Goal: Task Accomplishment & Management: Manage account settings

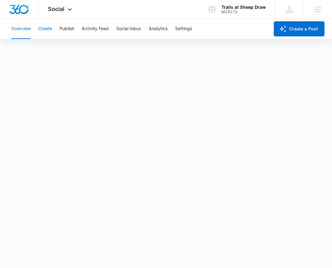
click at [46, 29] on button "Create" at bounding box center [45, 29] width 14 height 20
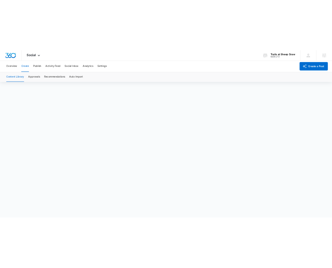
scroll to position [4, 0]
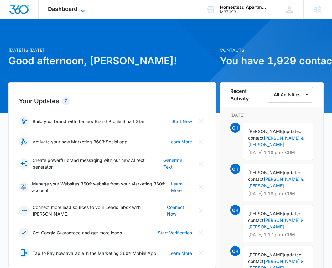
click at [77, 9] on span "Dashboard" at bounding box center [62, 9] width 29 height 7
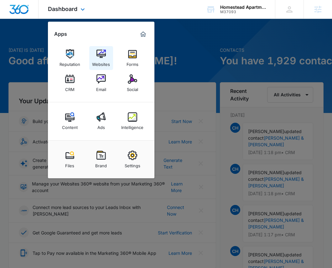
click at [98, 54] on img at bounding box center [101, 53] width 9 height 9
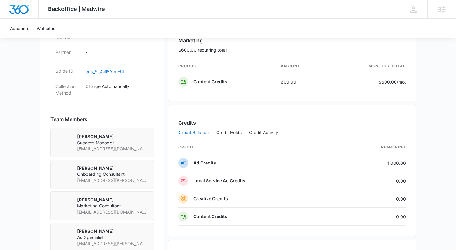
scroll to position [375, 0]
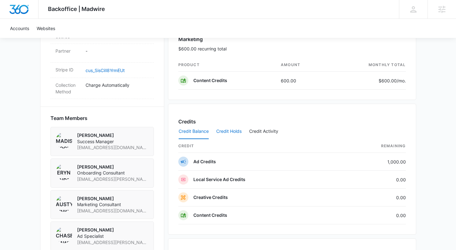
click at [236, 133] on button "Credit Holds" at bounding box center [228, 131] width 25 height 15
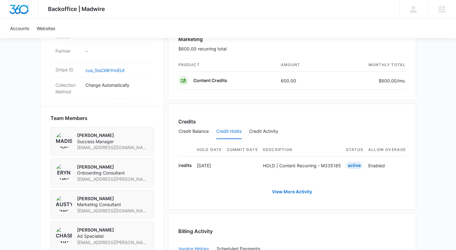
scroll to position [0, 0]
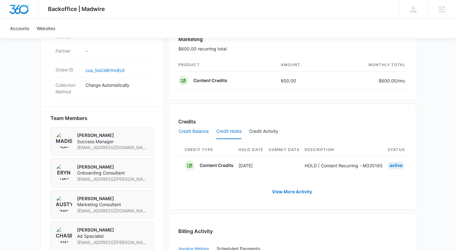
click at [197, 134] on button "Credit Balance" at bounding box center [194, 131] width 30 height 15
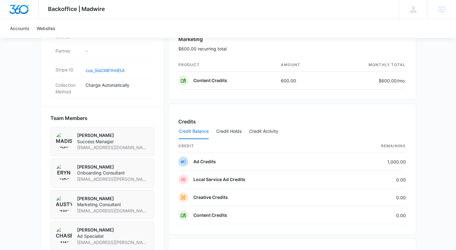
scroll to position [376, 0]
click at [227, 133] on button "Credit Holds" at bounding box center [228, 131] width 25 height 15
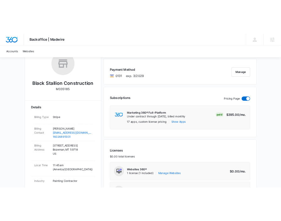
scroll to position [110, 0]
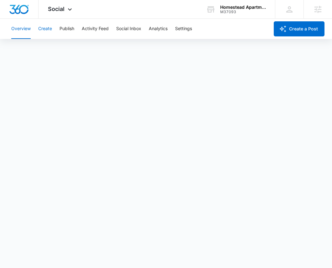
click at [49, 32] on button "Create" at bounding box center [45, 29] width 14 height 20
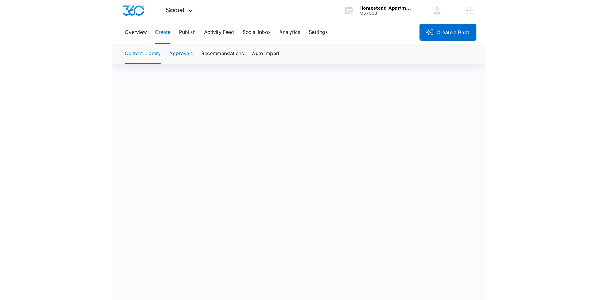
scroll to position [4, 0]
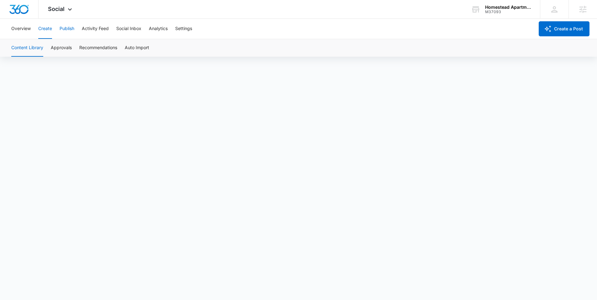
click at [66, 31] on button "Publish" at bounding box center [67, 29] width 15 height 20
click at [45, 49] on button "Schedules" at bounding box center [47, 48] width 21 height 18
click at [27, 48] on button "Calendar" at bounding box center [20, 48] width 18 height 18
click at [54, 49] on button "Schedules" at bounding box center [47, 48] width 21 height 18
click at [29, 47] on button "Calendar" at bounding box center [20, 48] width 18 height 18
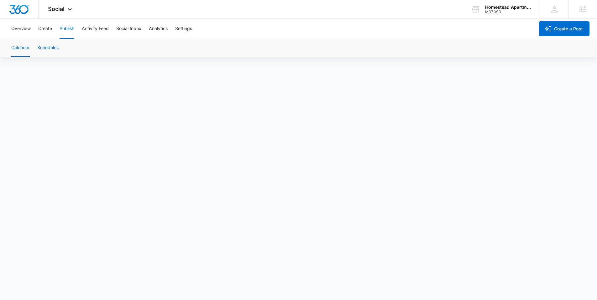
scroll to position [4, 0]
click at [44, 27] on button "Create" at bounding box center [45, 29] width 14 height 20
click at [72, 28] on button "Publish" at bounding box center [67, 29] width 15 height 20
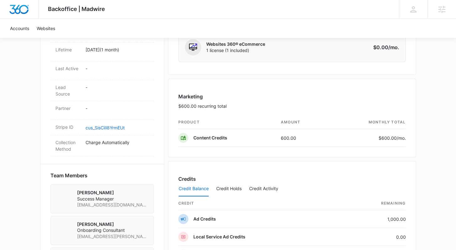
scroll to position [357, 0]
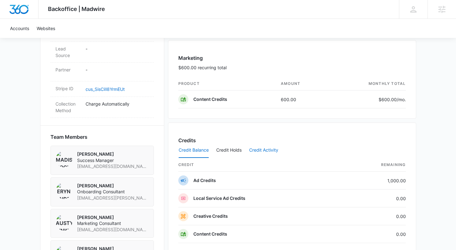
click at [256, 152] on button "Credit Activity" at bounding box center [263, 150] width 29 height 15
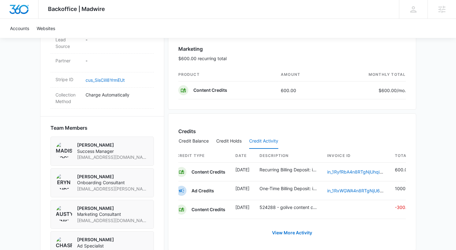
scroll to position [0, 0]
click at [224, 143] on button "Credit Holds" at bounding box center [228, 141] width 25 height 15
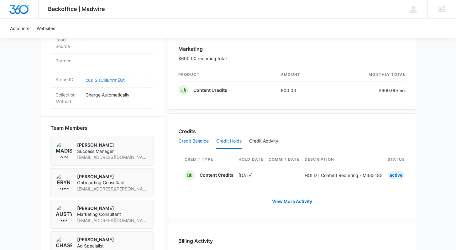
click at [196, 141] on button "Credit Balance" at bounding box center [194, 141] width 30 height 15
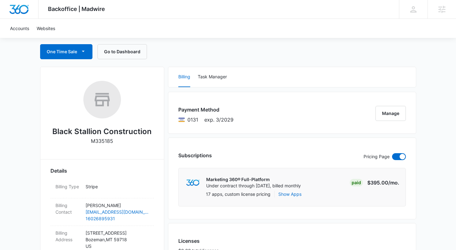
scroll to position [55, 0]
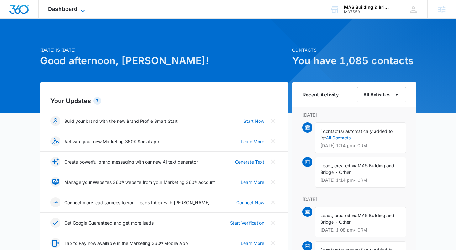
click at [83, 10] on icon at bounding box center [83, 11] width 8 height 8
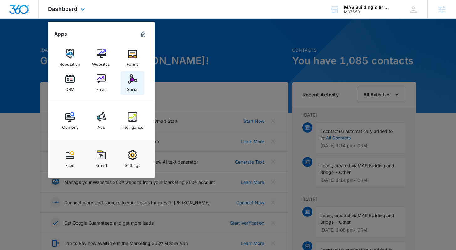
click at [133, 84] on img at bounding box center [132, 78] width 9 height 9
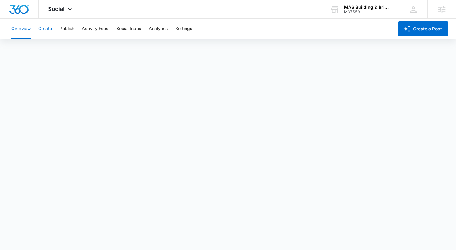
click at [50, 28] on button "Create" at bounding box center [45, 29] width 14 height 20
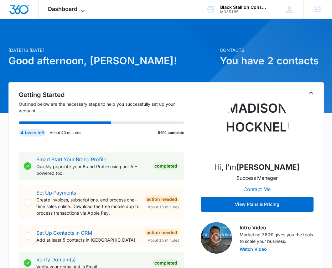
click at [79, 12] on icon at bounding box center [83, 11] width 8 height 8
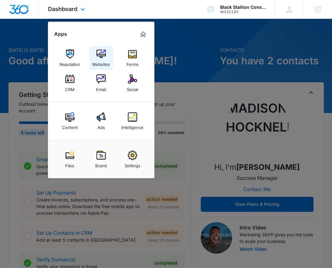
click at [101, 58] on img at bounding box center [101, 53] width 9 height 9
click at [100, 55] on img at bounding box center [101, 53] width 9 height 9
click at [98, 56] on img at bounding box center [101, 53] width 9 height 9
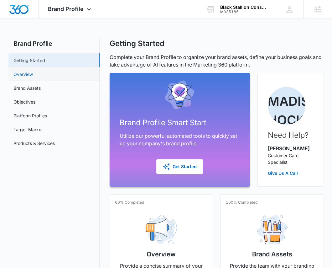
click at [26, 77] on link "Overview" at bounding box center [22, 74] width 19 height 7
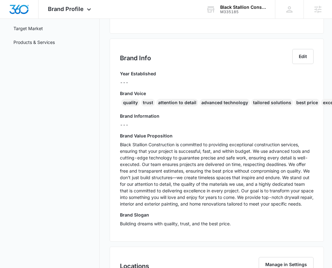
scroll to position [102, 0]
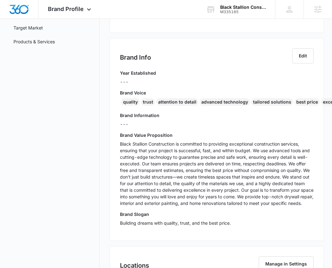
click at [146, 173] on p "Black Stallion Construction is committed to providing exceptional construction …" at bounding box center [217, 173] width 194 height 66
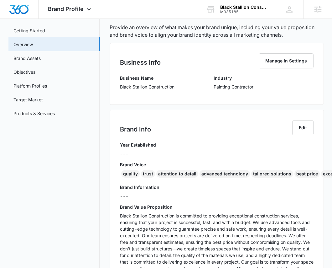
scroll to position [0, 0]
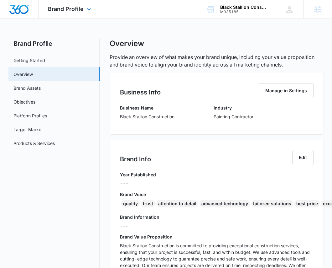
click at [68, 3] on div "Brand Profile Apps Reputation Websites Forms CRM Email Social Content Ads Intel…" at bounding box center [71, 9] width 64 height 18
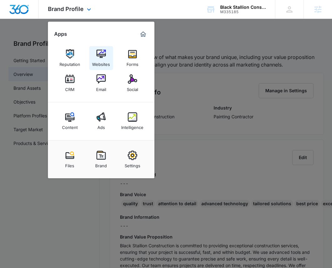
click at [97, 58] on img at bounding box center [101, 53] width 9 height 9
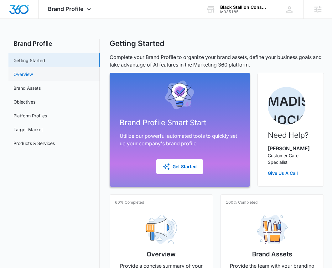
click at [32, 74] on link "Overview" at bounding box center [22, 74] width 19 height 7
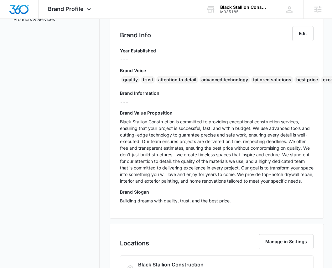
scroll to position [124, 0]
click at [247, 151] on p "Black Stallion Construction is committed to providing exceptional construction …" at bounding box center [217, 152] width 194 height 66
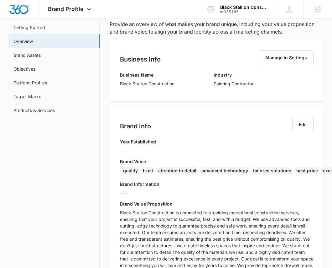
scroll to position [0, 0]
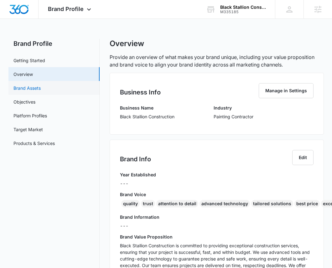
click at [35, 81] on ul "Getting Started Overview Brand Assets Objectives Platform Profiles Target Marke…" at bounding box center [53, 101] width 91 height 97
click at [35, 89] on link "Brand Assets" at bounding box center [26, 88] width 27 height 7
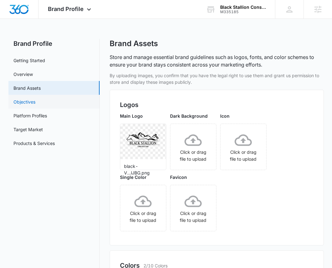
click at [34, 101] on link "Objectives" at bounding box center [24, 101] width 22 height 7
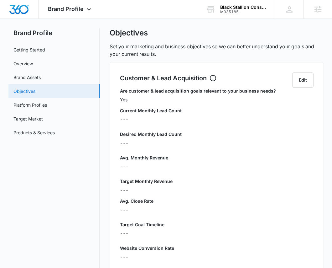
scroll to position [11, 0]
